Goal: Information Seeking & Learning: Learn about a topic

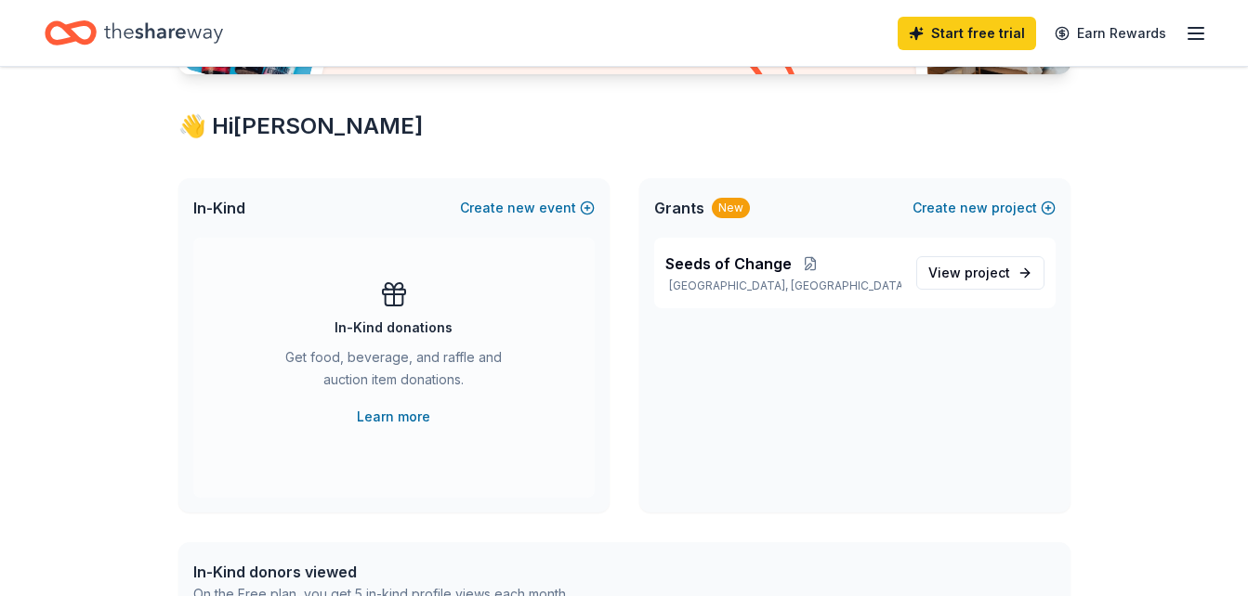
scroll to position [293, 0]
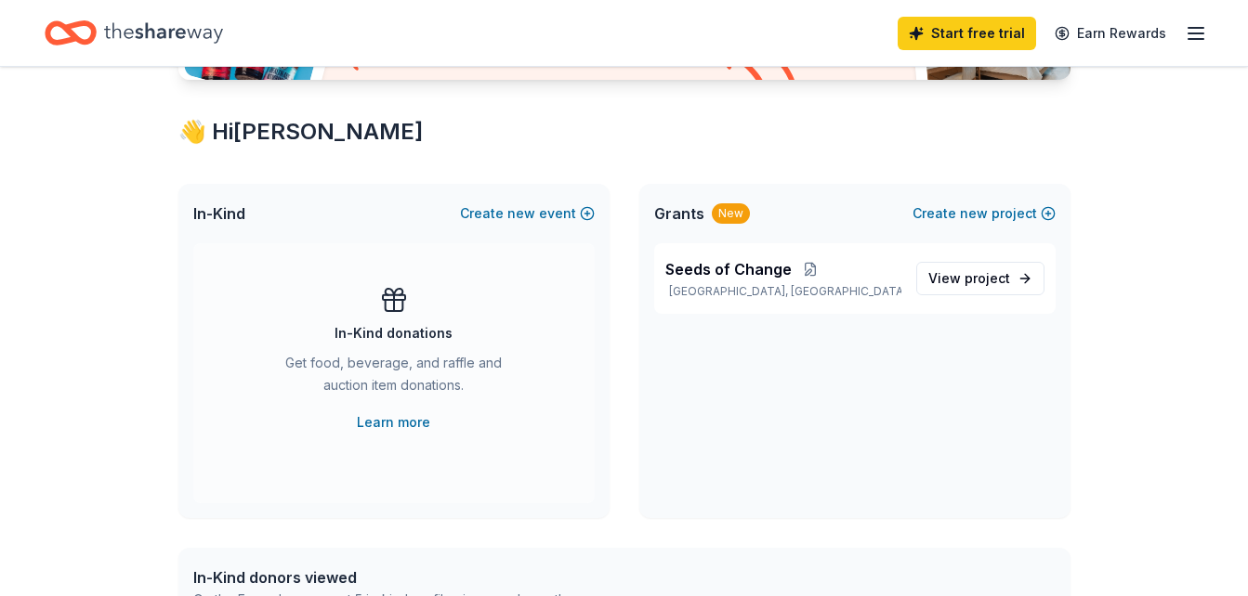
click at [729, 212] on div "New" at bounding box center [731, 213] width 38 height 20
click at [700, 269] on span "Seeds of Change" at bounding box center [728, 269] width 126 height 22
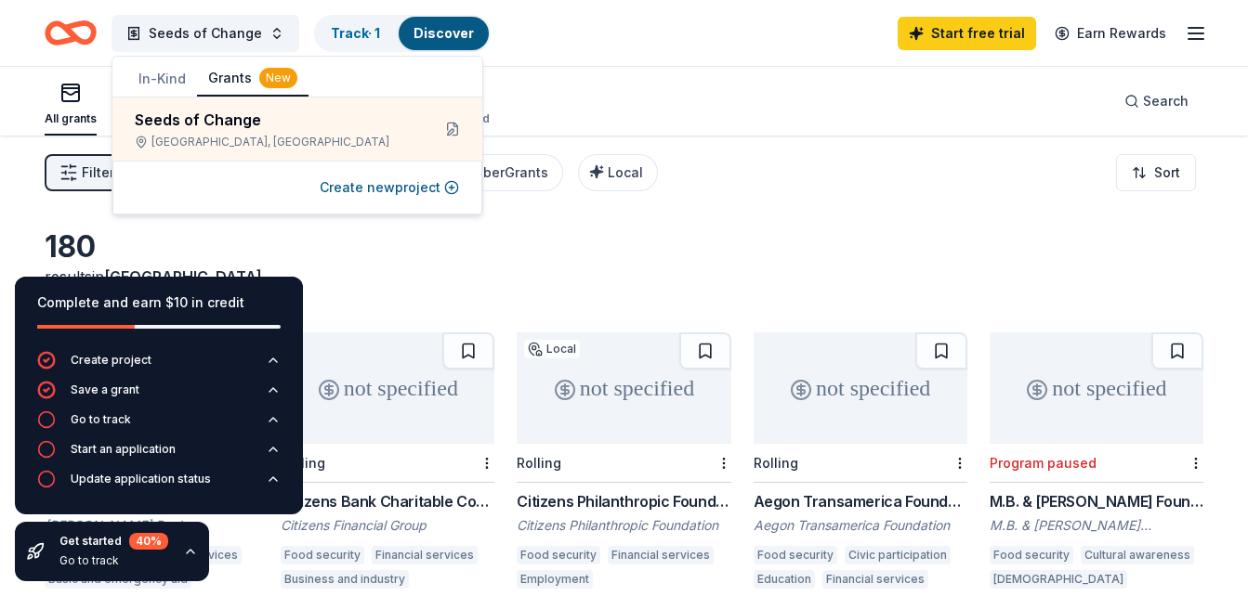
click at [539, 92] on div "All grants ≤ $5k $5k to $20k > $20k Unspecified Search" at bounding box center [624, 101] width 1158 height 69
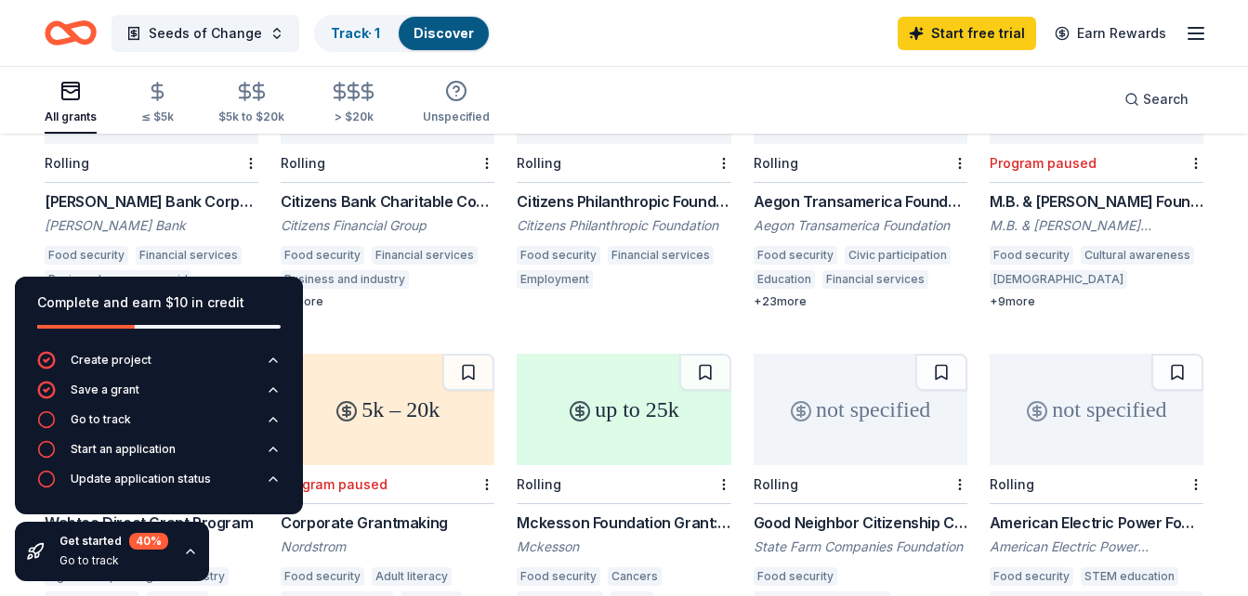
scroll to position [306, 0]
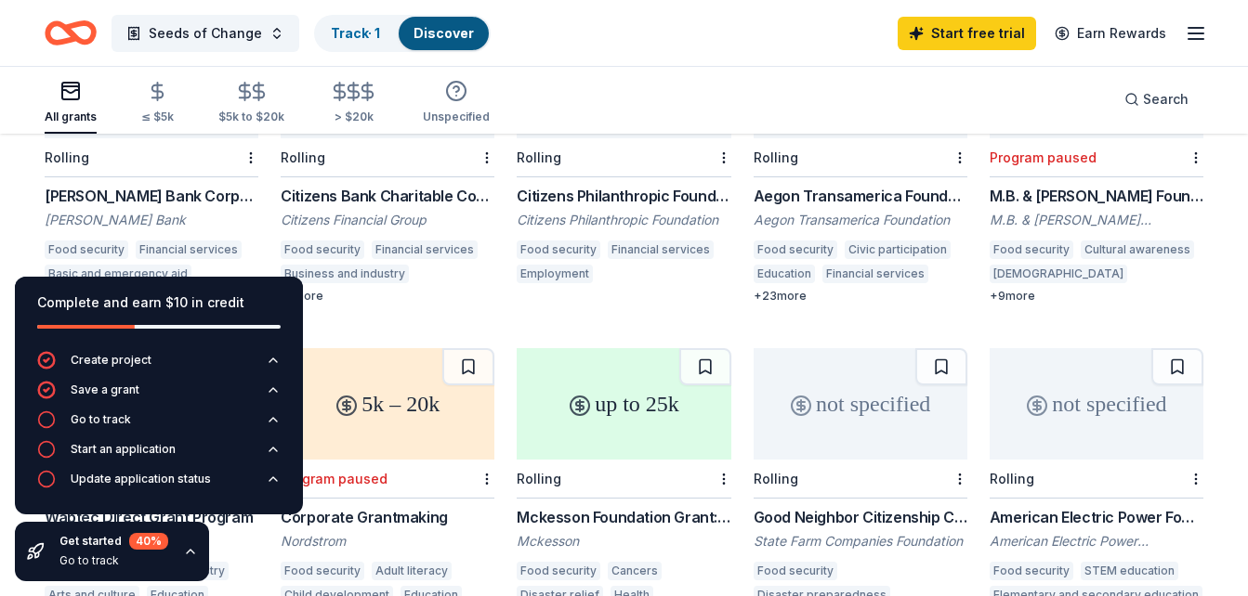
click at [1057, 211] on div "M.B. & [PERSON_NAME] Foundation" at bounding box center [1096, 220] width 214 height 19
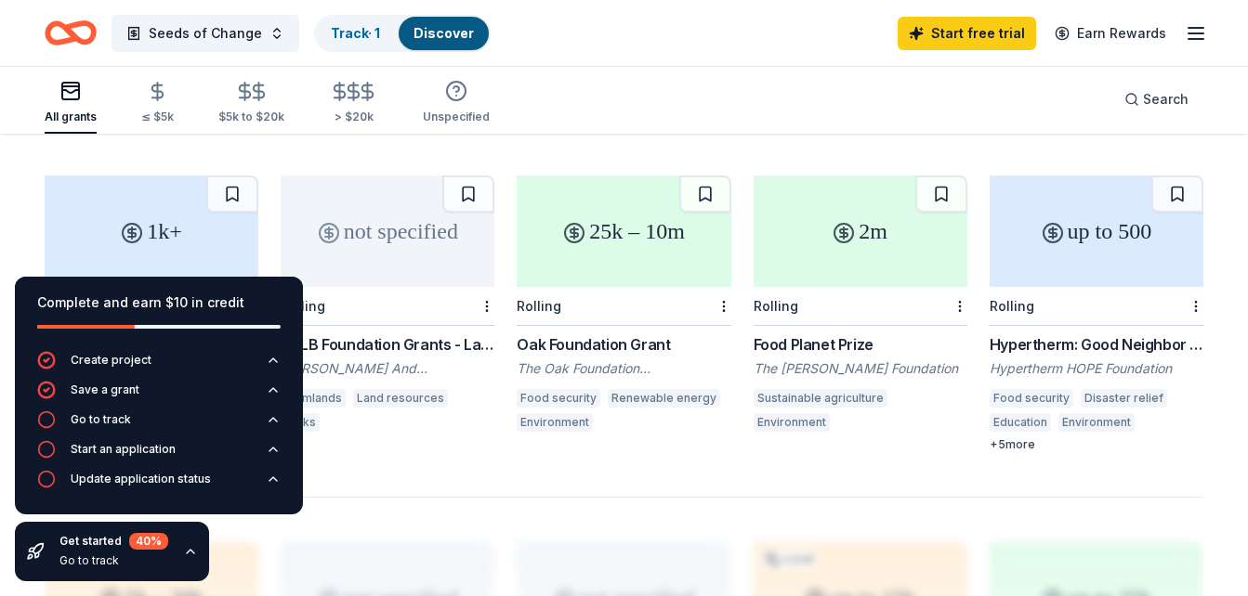
scroll to position [1125, 0]
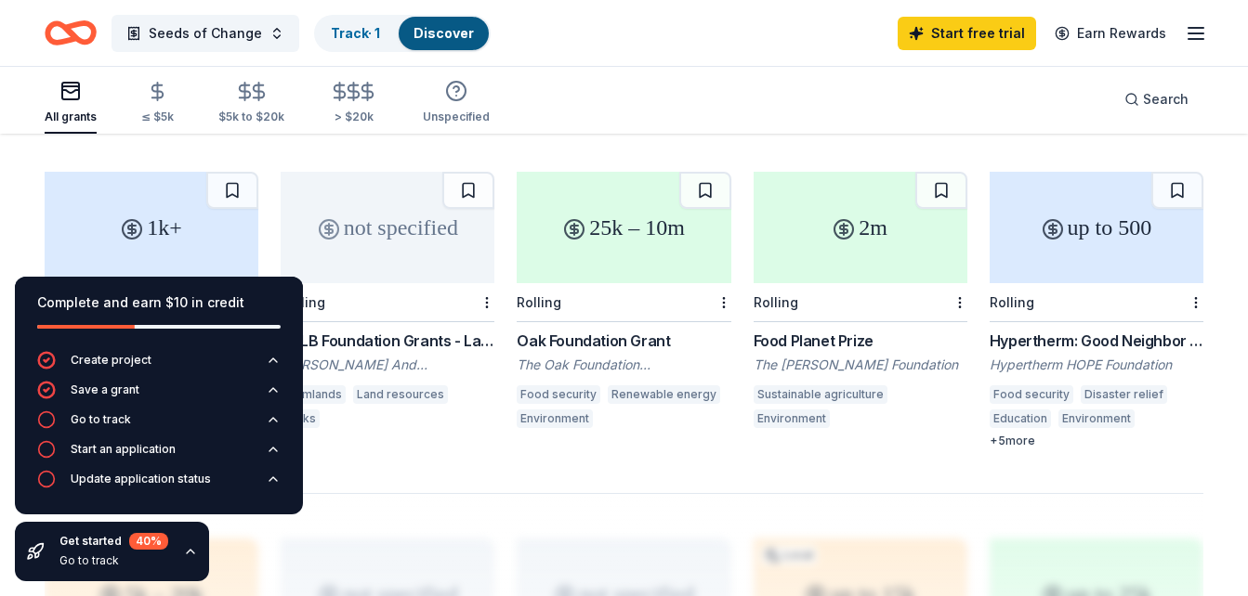
click at [598, 330] on div "Oak Foundation Grant" at bounding box center [624, 341] width 214 height 22
click at [126, 419] on div "Go to track" at bounding box center [101, 419] width 60 height 15
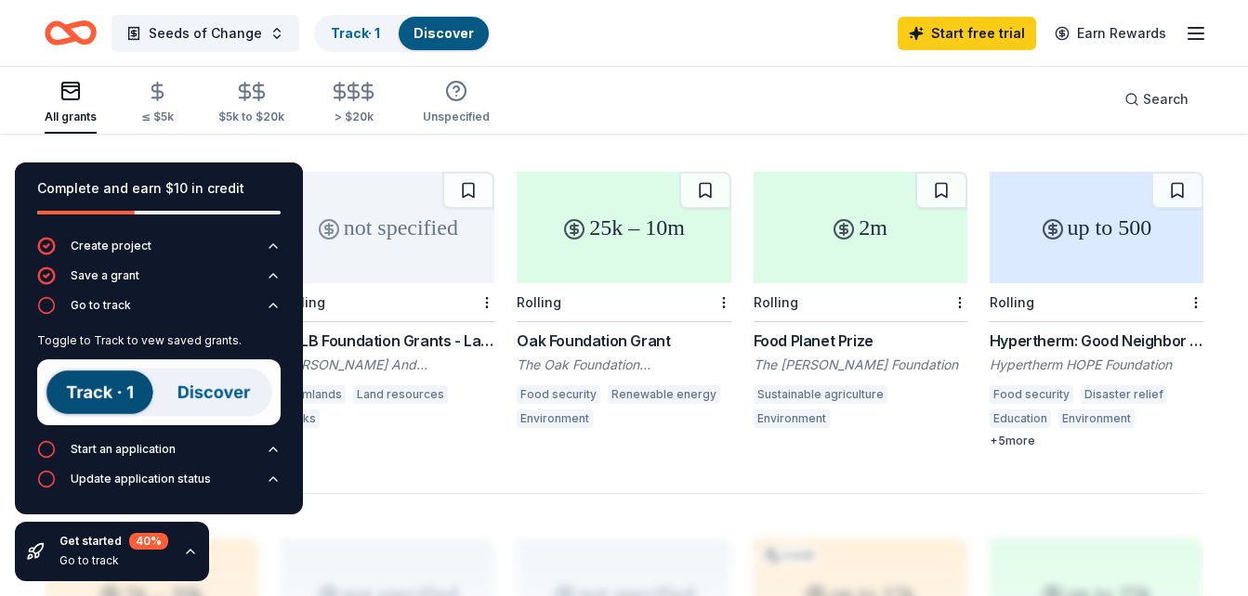
click at [399, 408] on div "not specified Rolling PCLB Foundation Grants - Land Conservation [PERSON_NAME] …" at bounding box center [388, 310] width 214 height 277
click at [192, 551] on icon "button" at bounding box center [190, 551] width 15 height 15
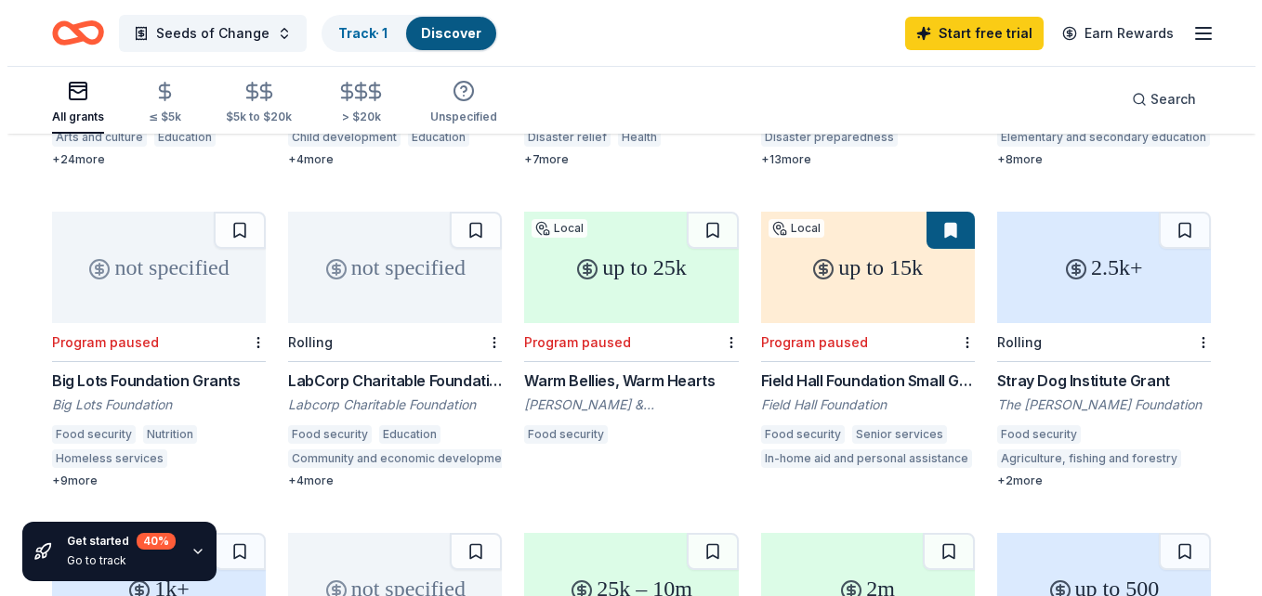
scroll to position [0, 0]
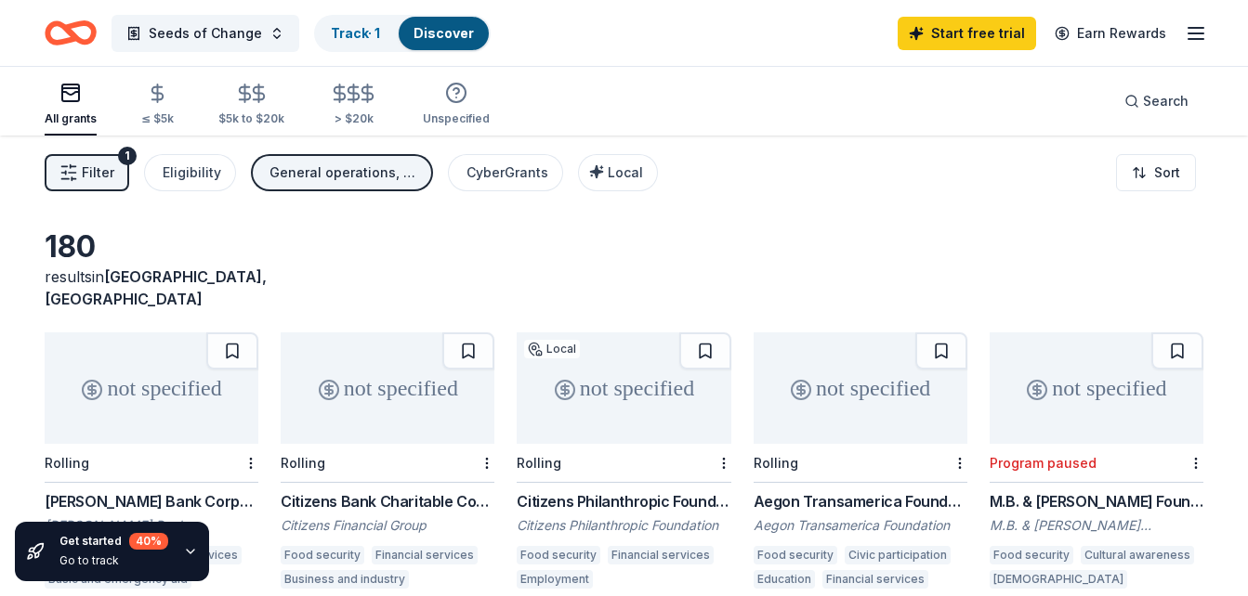
click at [1193, 37] on icon "button" at bounding box center [1195, 33] width 22 height 22
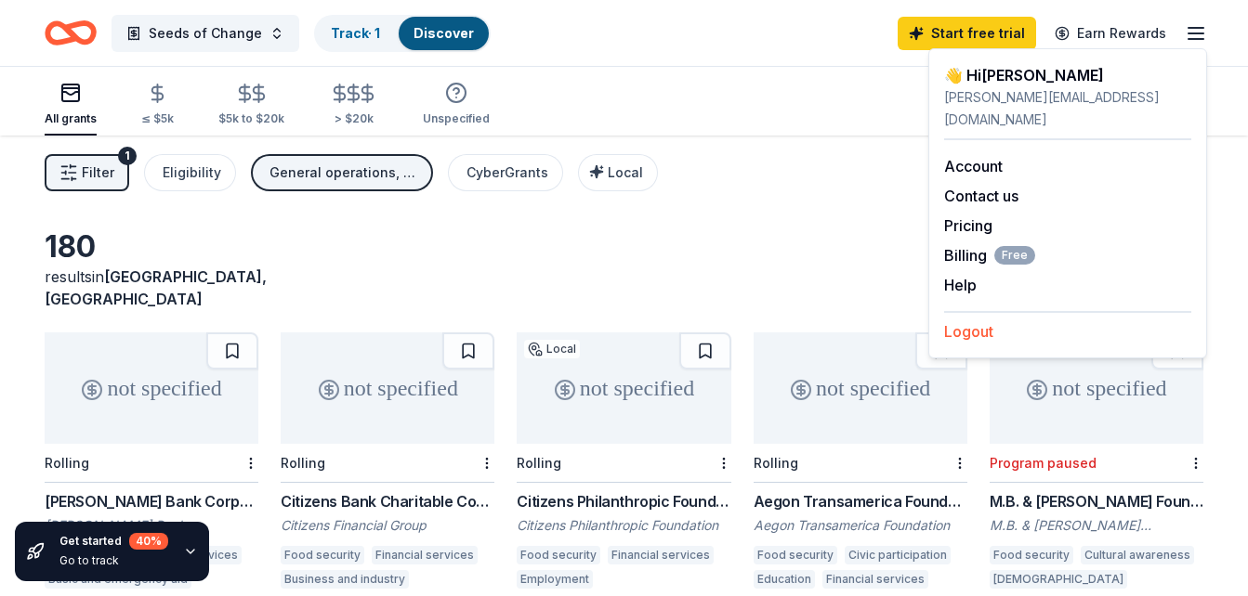
click at [948, 320] on button "Logout" at bounding box center [968, 331] width 49 height 22
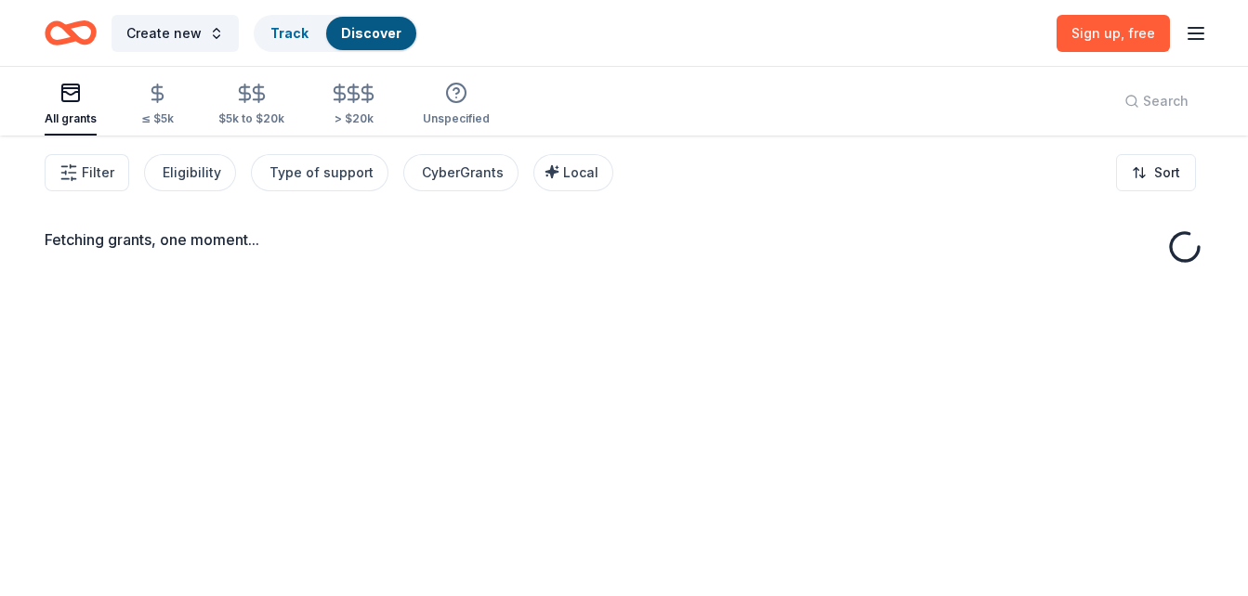
click at [1212, 35] on div "Create new Track Discover Sign up , free" at bounding box center [624, 33] width 1248 height 66
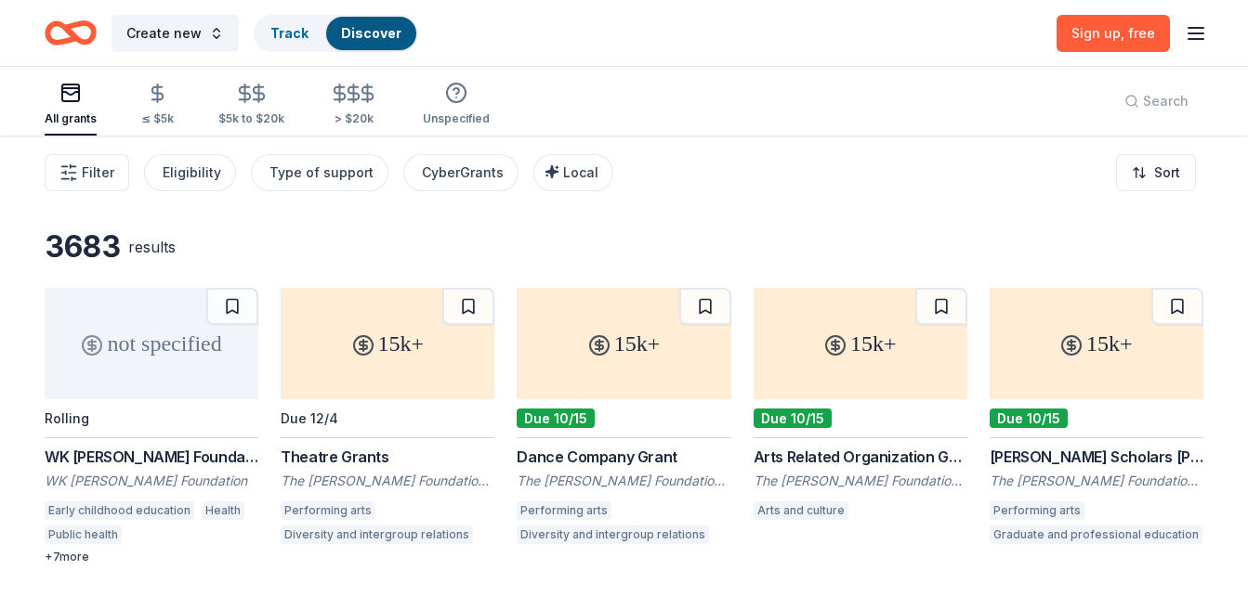
click at [1199, 35] on icon "button" at bounding box center [1195, 33] width 22 height 22
click at [972, 185] on button "Log in" at bounding box center [965, 181] width 43 height 22
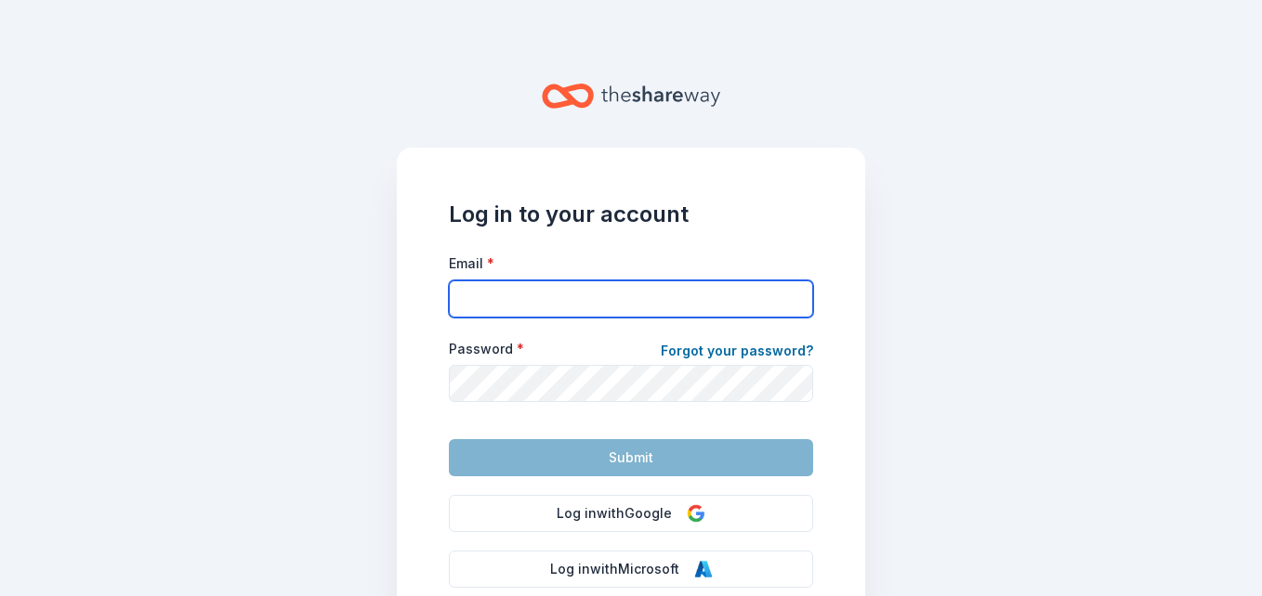
click at [621, 304] on input "Email *" at bounding box center [631, 299] width 364 height 37
type input "[EMAIL_ADDRESS][DOMAIN_NAME]"
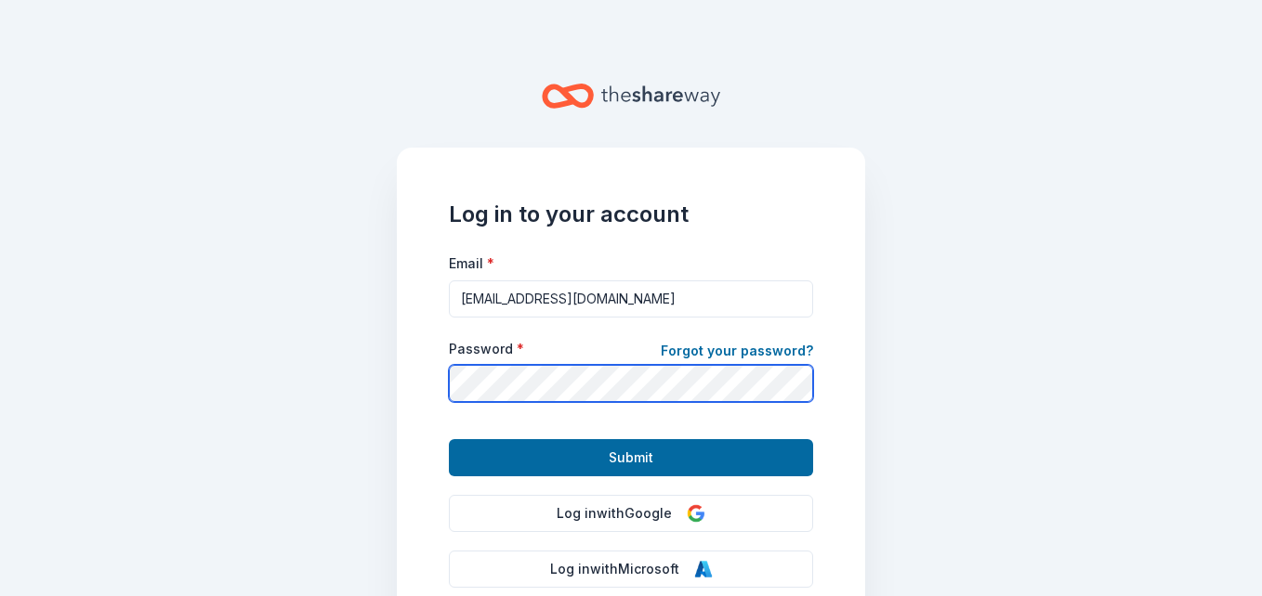
click at [449, 439] on button "Submit" at bounding box center [631, 457] width 364 height 37
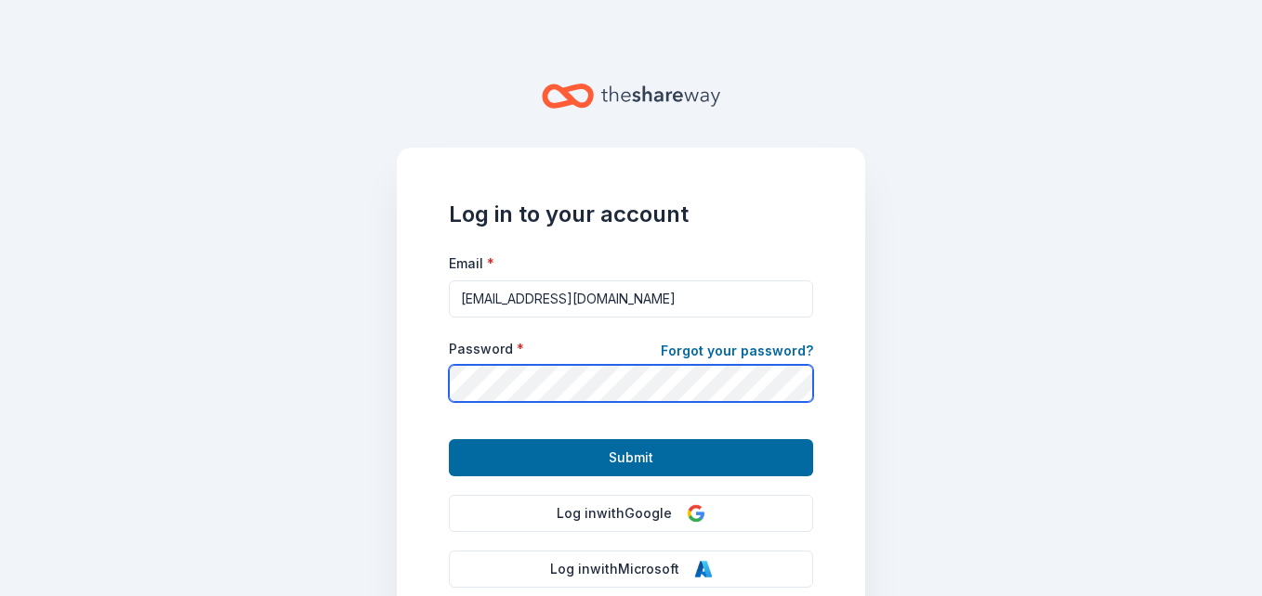
click at [449, 439] on button "Submit" at bounding box center [631, 457] width 364 height 37
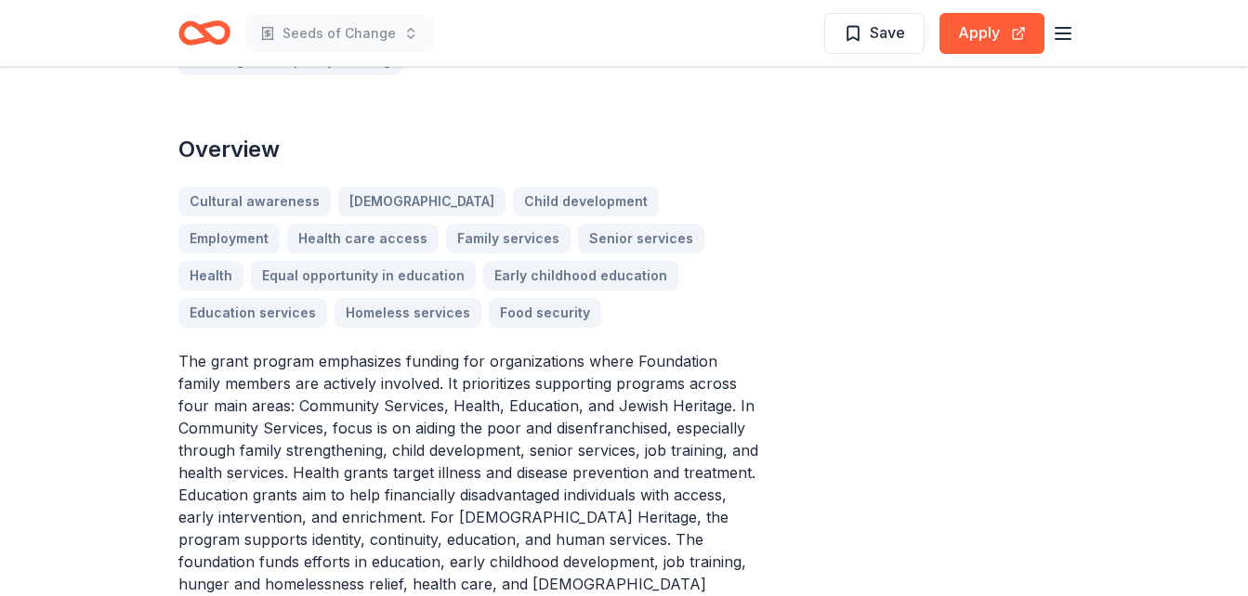
scroll to position [489, 0]
